Goal: Answer question/provide support

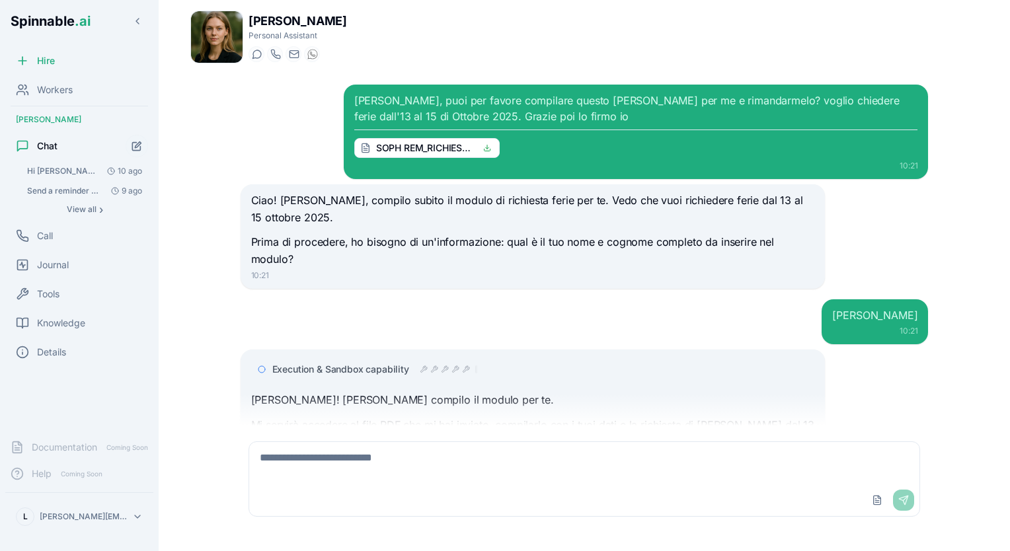
scroll to position [372, 0]
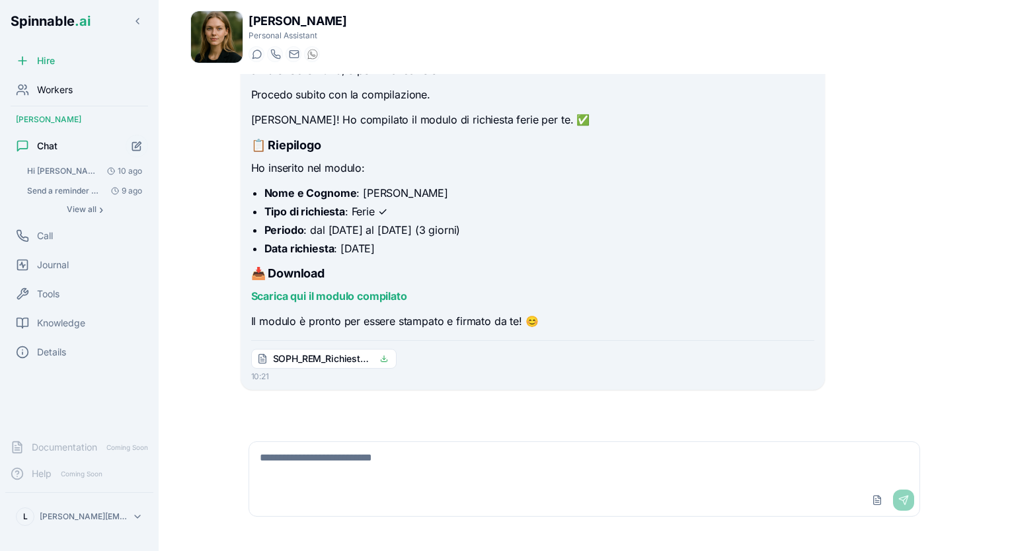
click at [55, 93] on span "Workers" at bounding box center [55, 89] width 36 height 13
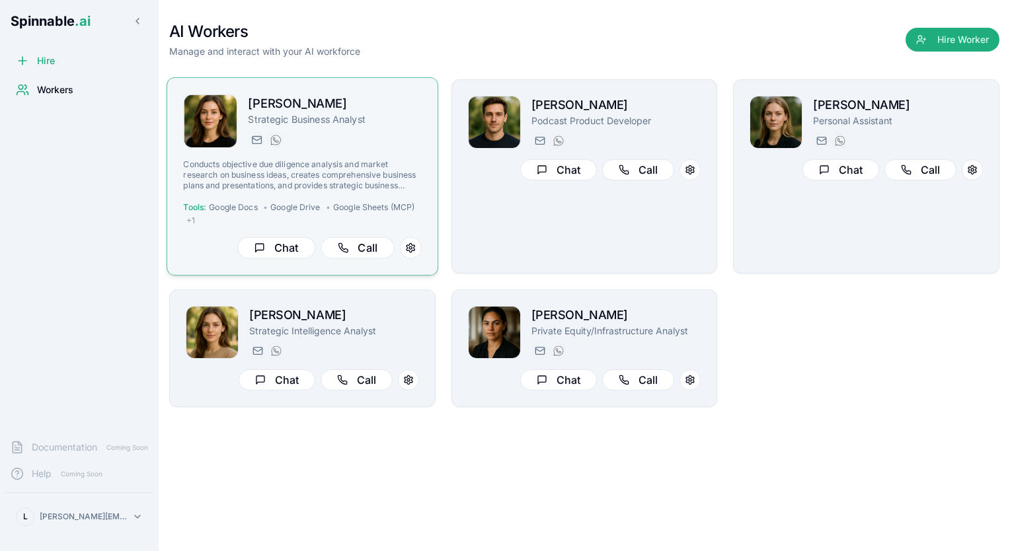
click at [375, 113] on p "Strategic Business Analyst" at bounding box center [334, 119] width 173 height 13
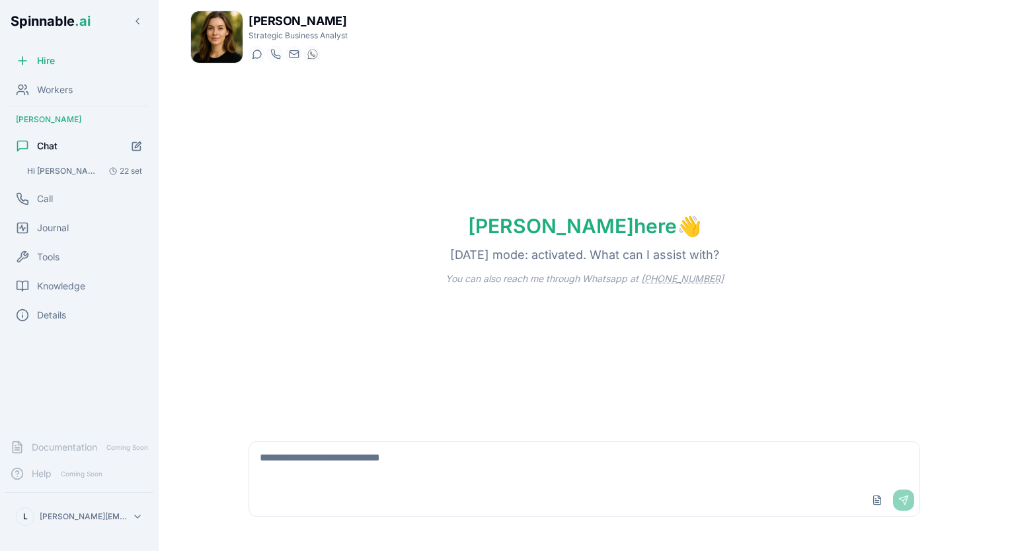
click at [80, 176] on span "Hi [PERSON_NAME], how are you? I would like you to analyse the following attach…" at bounding box center [64, 171] width 75 height 11
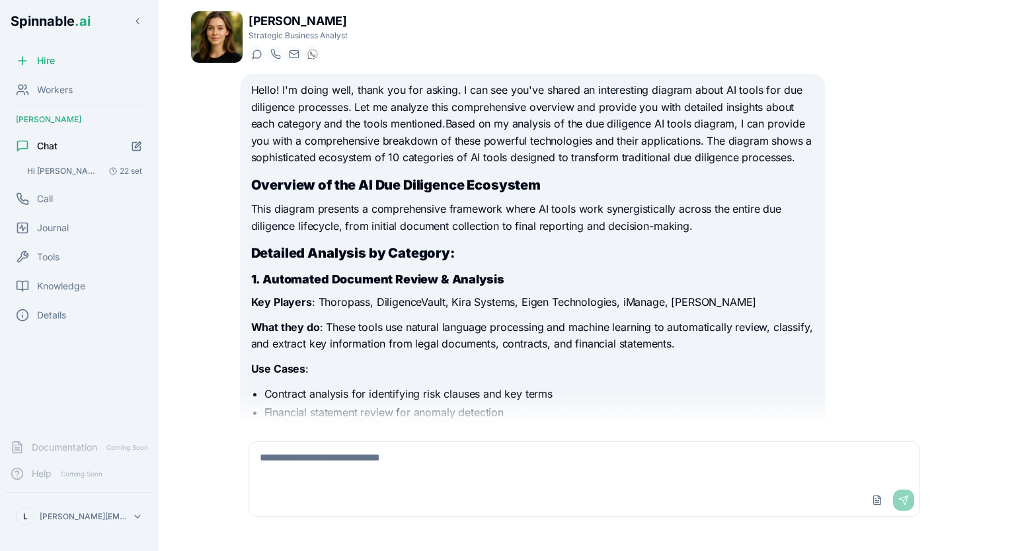
scroll to position [111, 0]
click at [48, 97] on div "Workers" at bounding box center [79, 90] width 148 height 26
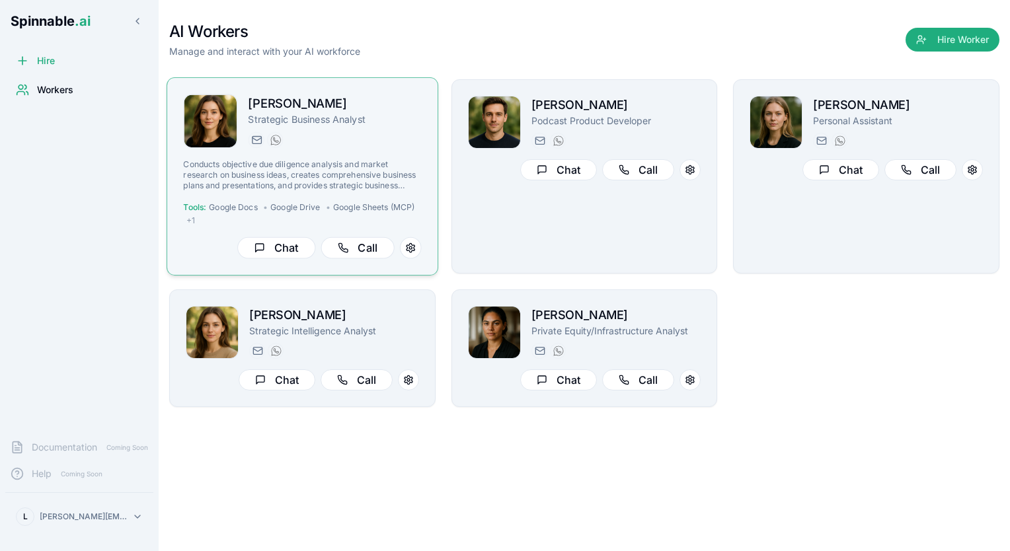
click at [327, 124] on p "Strategic Business Analyst" at bounding box center [334, 119] width 173 height 13
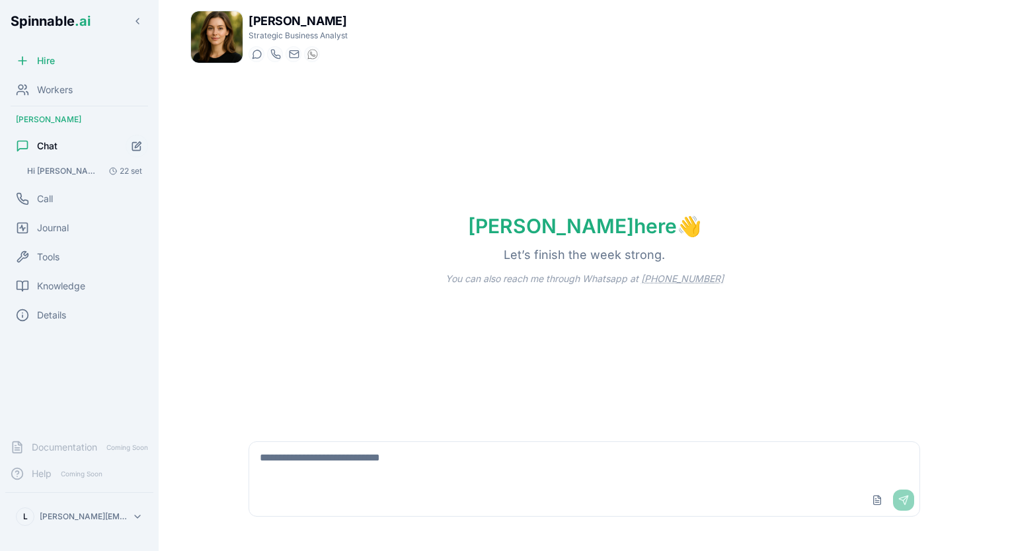
click at [390, 471] on textarea at bounding box center [584, 463] width 671 height 42
type textarea "**********"
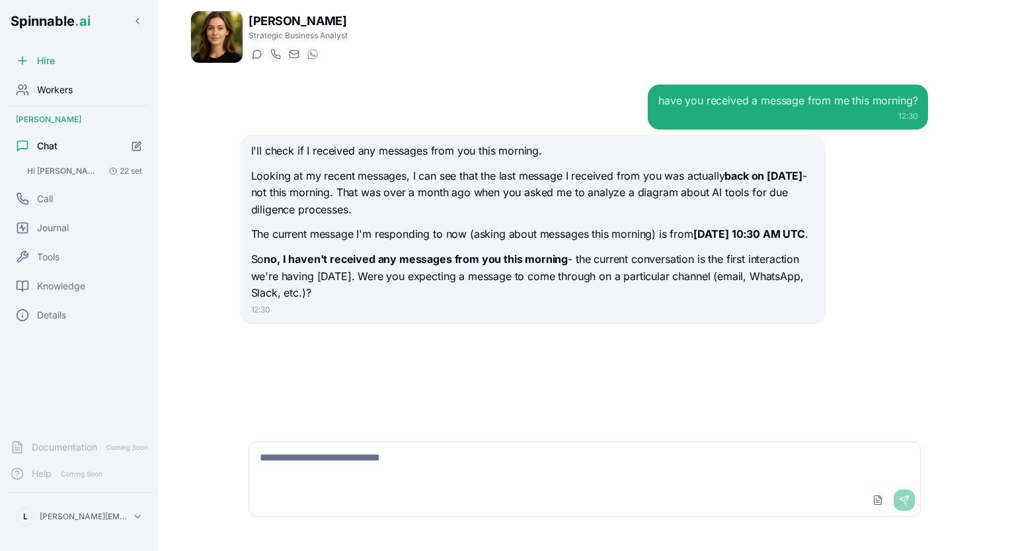
click at [55, 98] on div "Workers" at bounding box center [79, 90] width 148 height 26
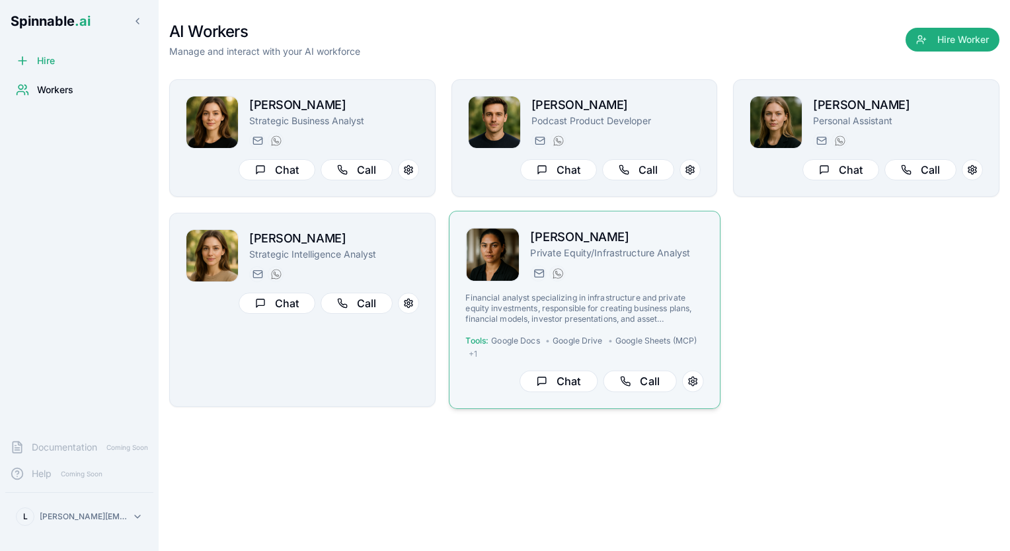
click at [633, 228] on h2 "[PERSON_NAME]" at bounding box center [616, 237] width 173 height 19
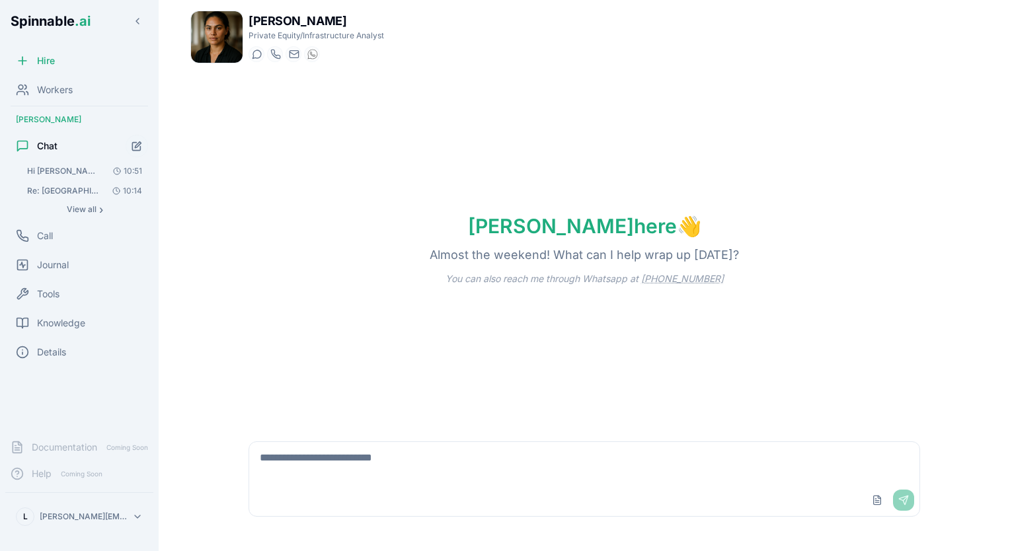
click at [36, 171] on span "Hi [PERSON_NAME], I want you to analyze this model and give me a feedback on it…" at bounding box center [64, 171] width 75 height 11
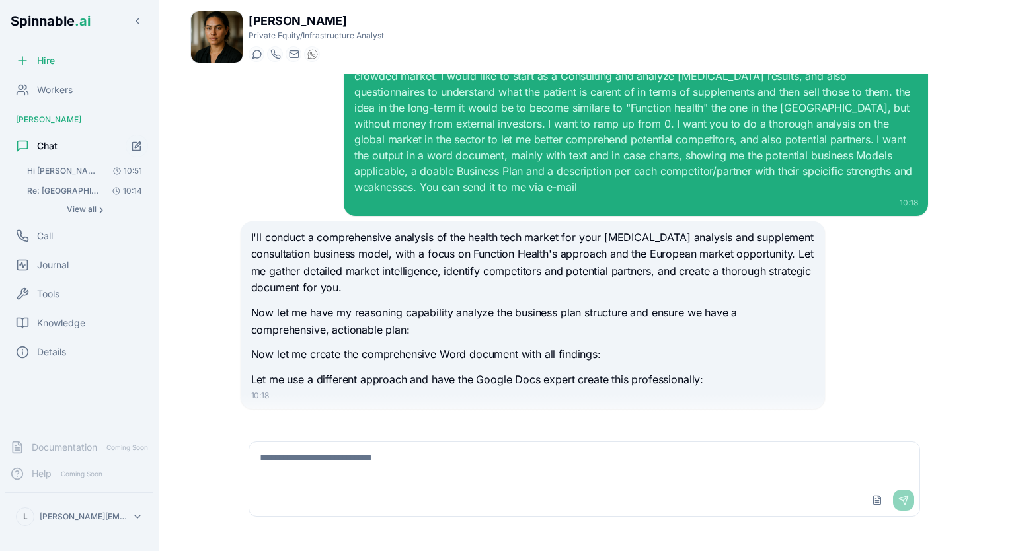
scroll to position [638, 0]
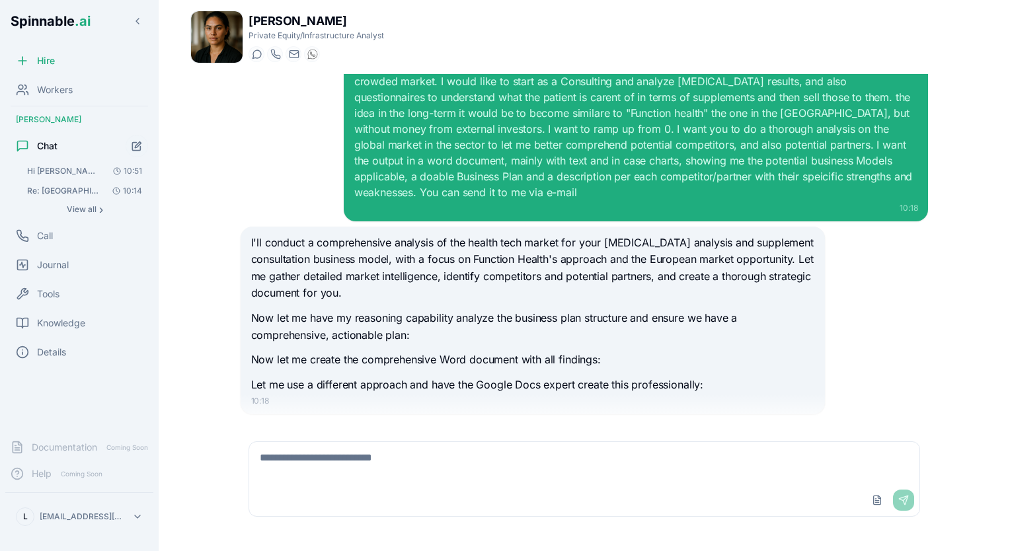
scroll to position [638, 0]
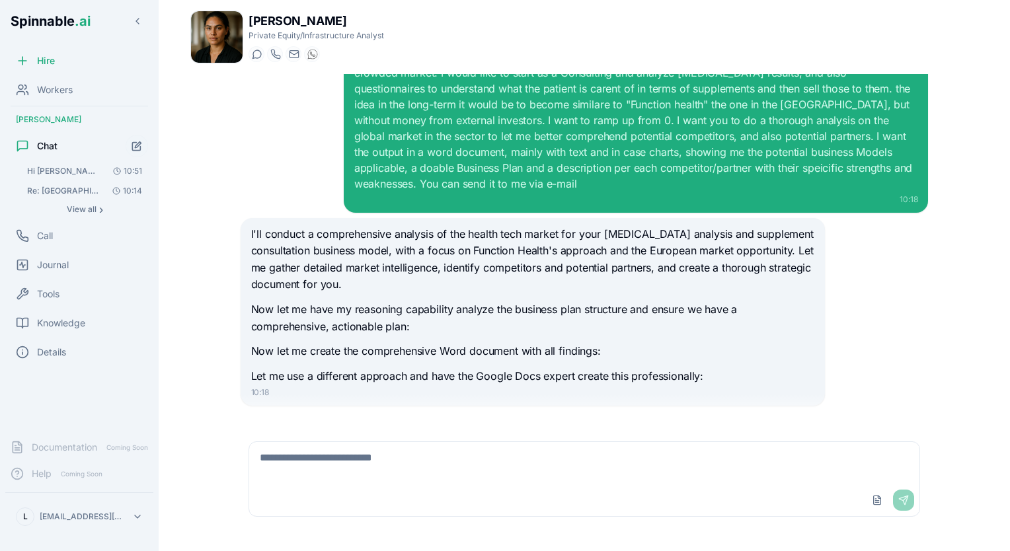
click at [718, 28] on div "Emma Ferrari Private Equity/Infrastructure Analyst Start a chat Start a call em…" at bounding box center [584, 37] width 788 height 53
click at [72, 88] on span "Workers" at bounding box center [55, 89] width 36 height 13
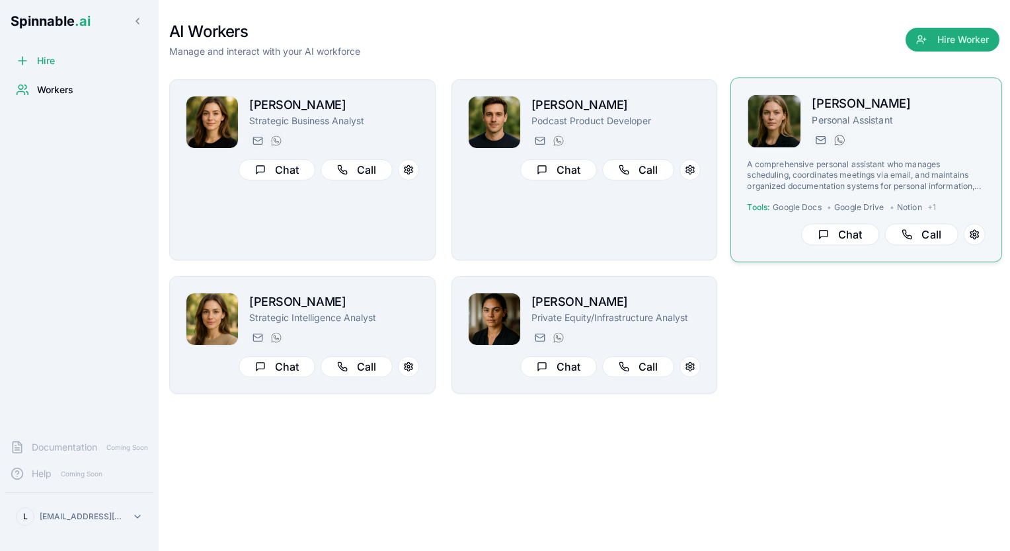
click at [906, 141] on div "anna.magnússon@getspinnable.ai +351 915 743 953" at bounding box center [899, 140] width 173 height 16
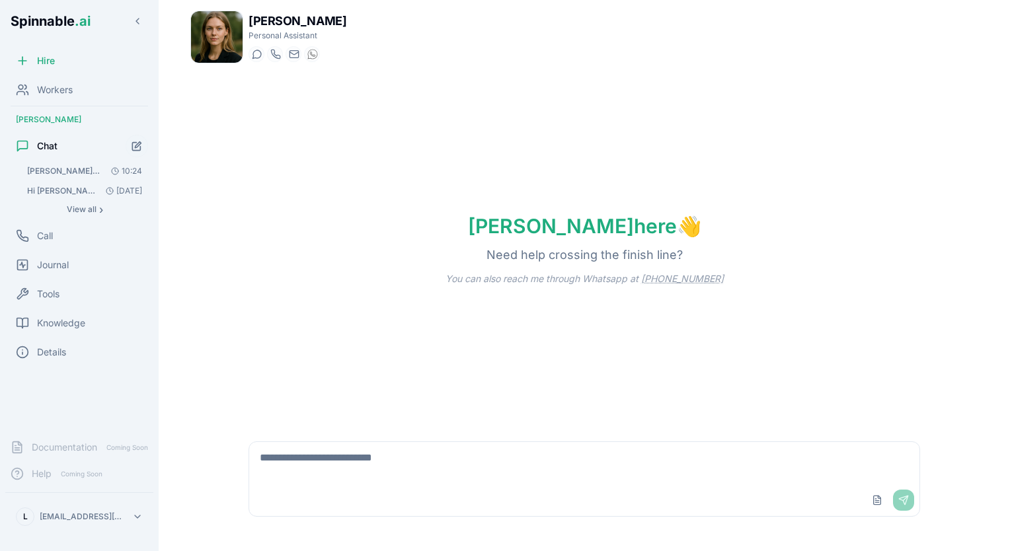
click at [68, 168] on span "Ciao Anna, puoi per favore compilare questo foglio per me e rimandarmelo? vogli…" at bounding box center [64, 171] width 75 height 11
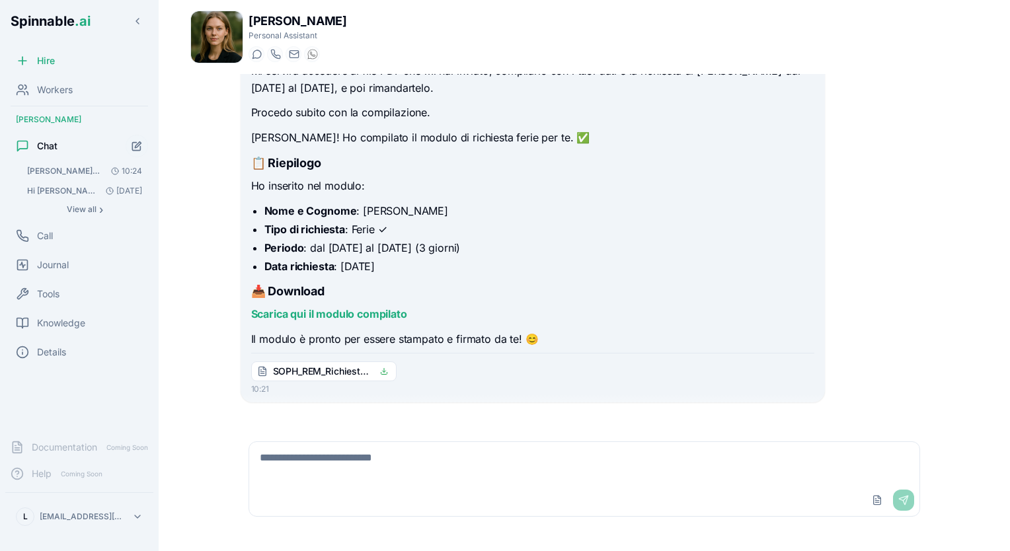
scroll to position [322, 0]
click at [342, 313] on link "Scarica qui il modulo compilato" at bounding box center [329, 311] width 156 height 13
click at [875, 502] on button "Upload File" at bounding box center [877, 500] width 21 height 21
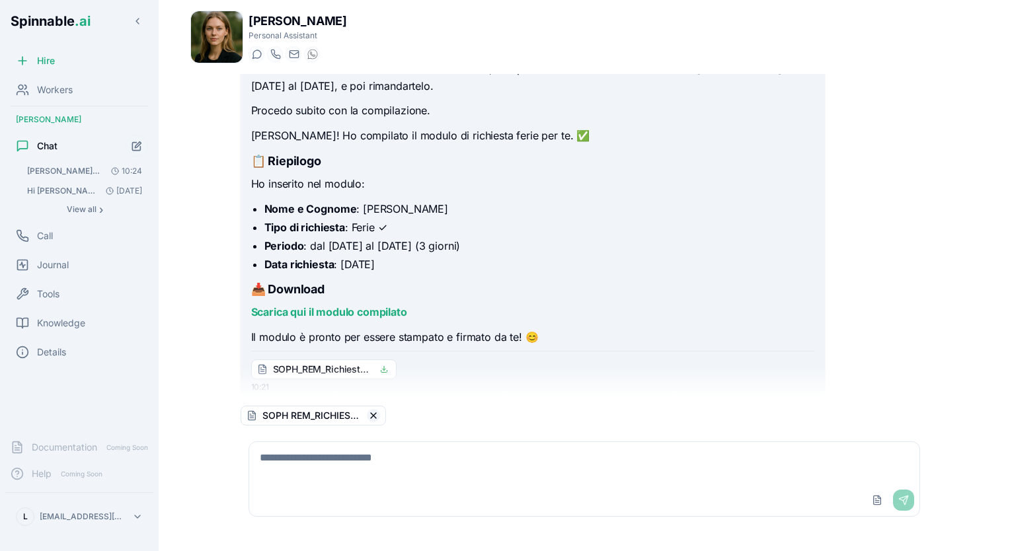
click at [376, 417] on button "Remove file" at bounding box center [373, 415] width 13 height 13
click at [311, 463] on textarea at bounding box center [584, 463] width 671 height 42
type textarea "**********"
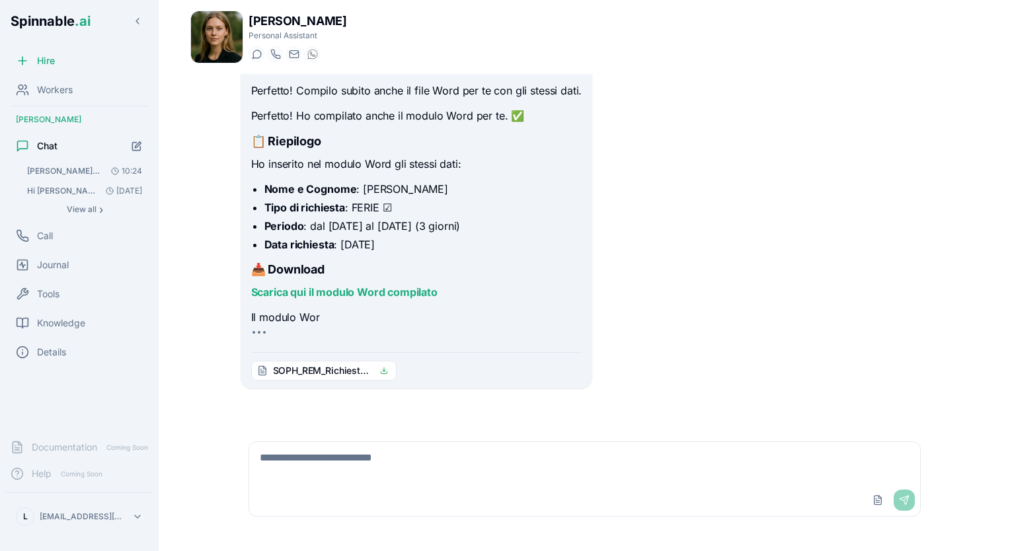
scroll to position [775, 0]
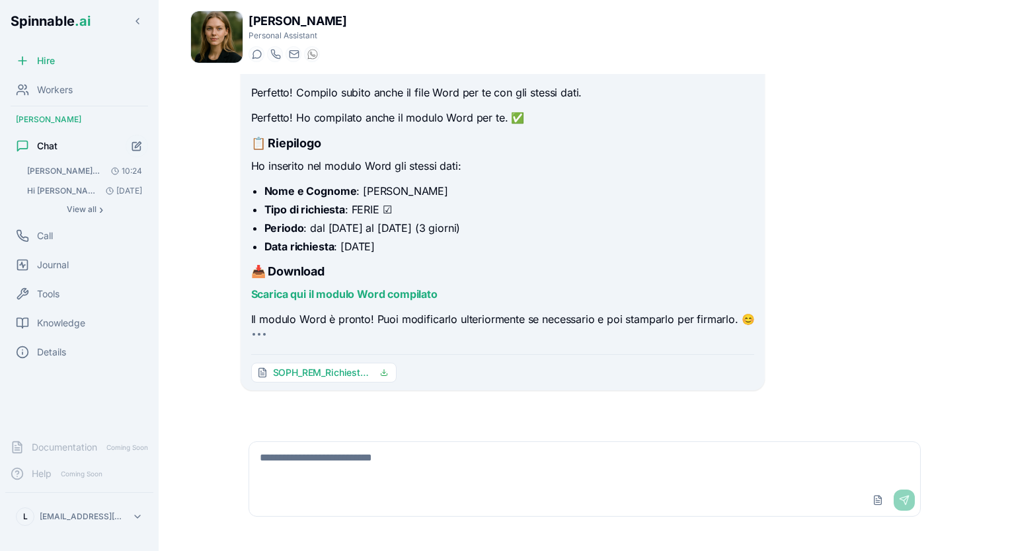
click at [325, 370] on span "SOPH_REM_Richiesta_Ferie_Leonardo_Zucol_13-15_10_2025.docx" at bounding box center [322, 372] width 99 height 13
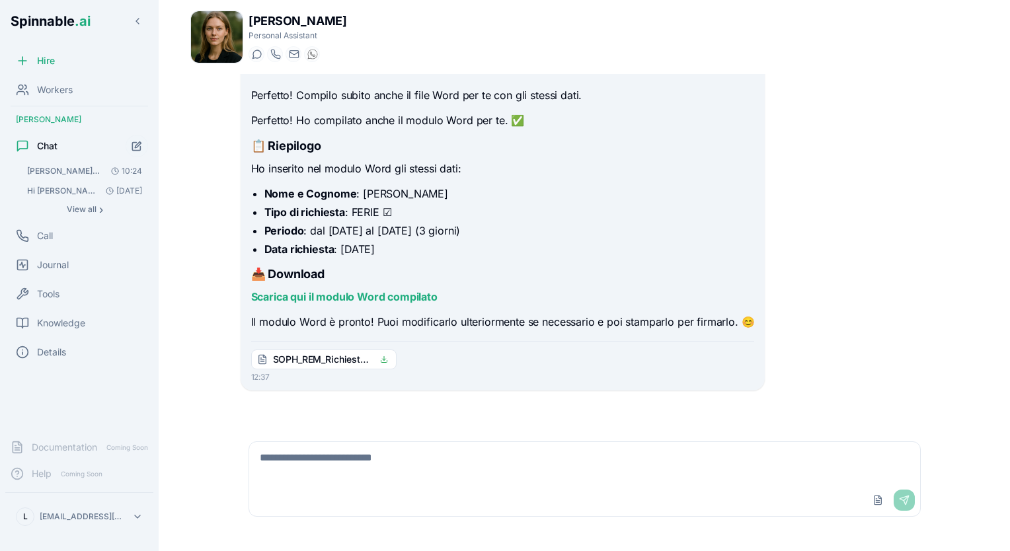
click at [609, 406] on div "Ciao Anna, puoi per favore compilare questo foglio per me e rimandarmelo? vogli…" at bounding box center [584, 250] width 709 height 352
